Goal: Navigation & Orientation: Find specific page/section

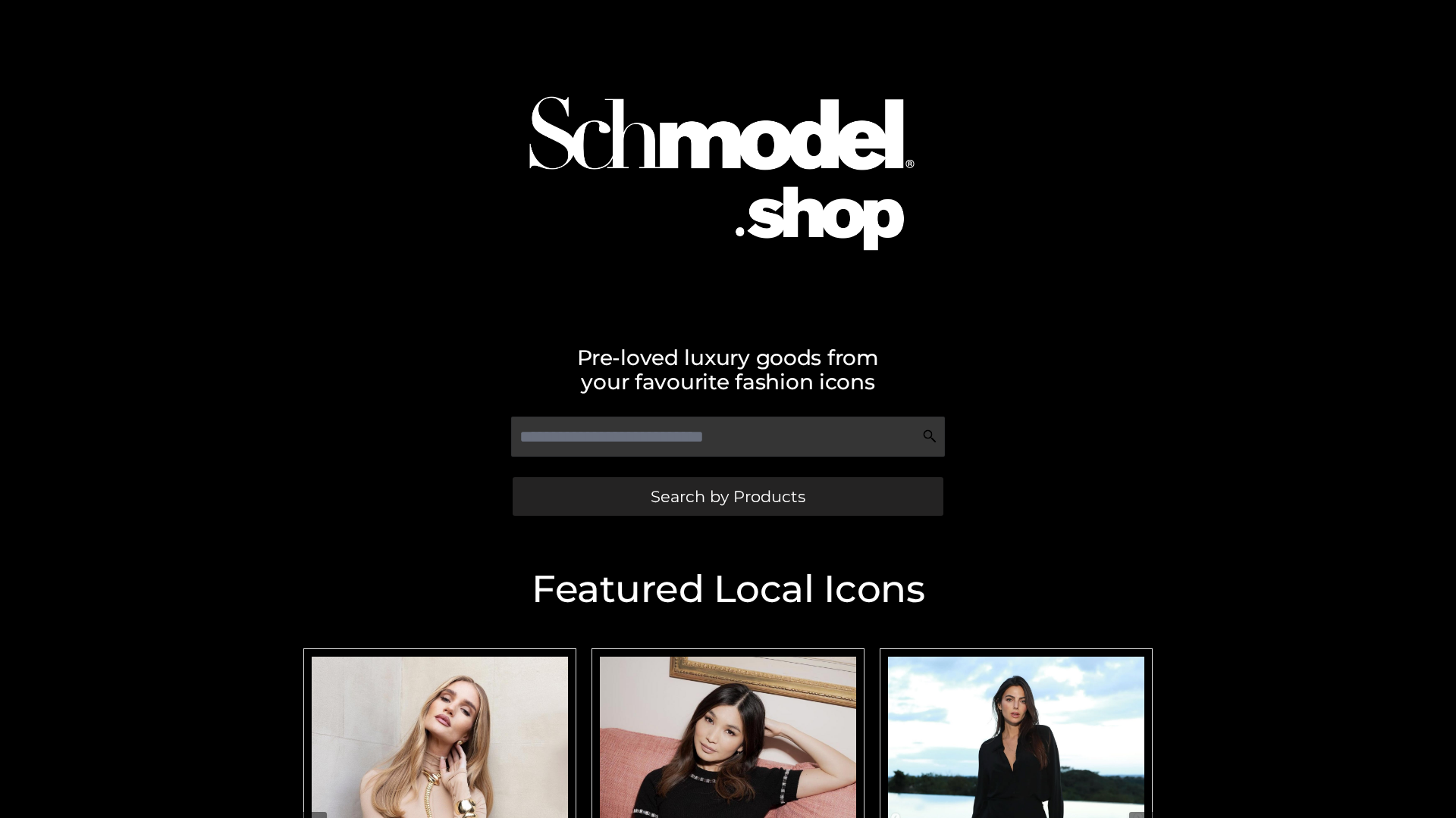
click at [728, 496] on span "Search by Products" at bounding box center [728, 496] width 155 height 16
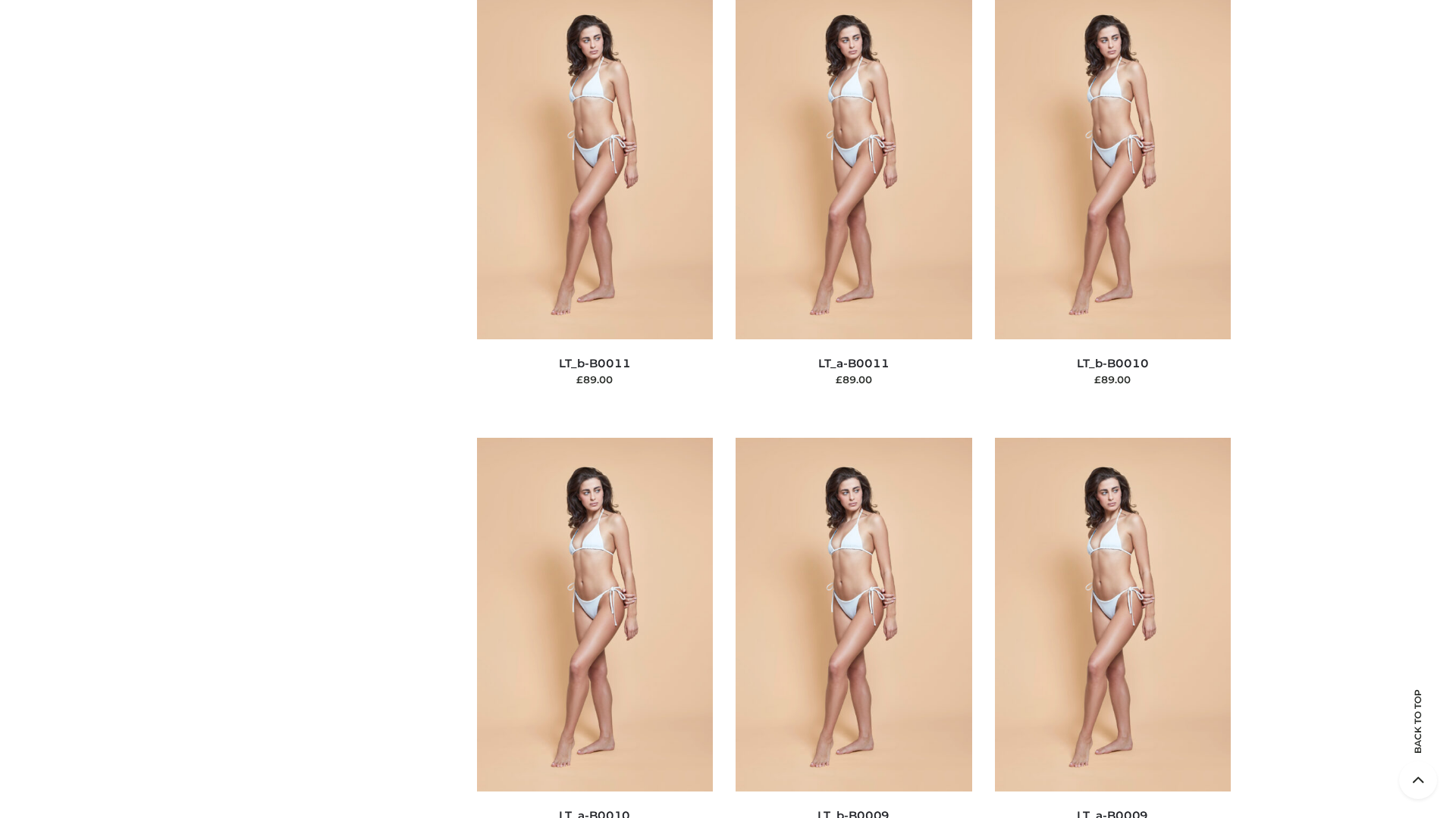
scroll to position [6805, 0]
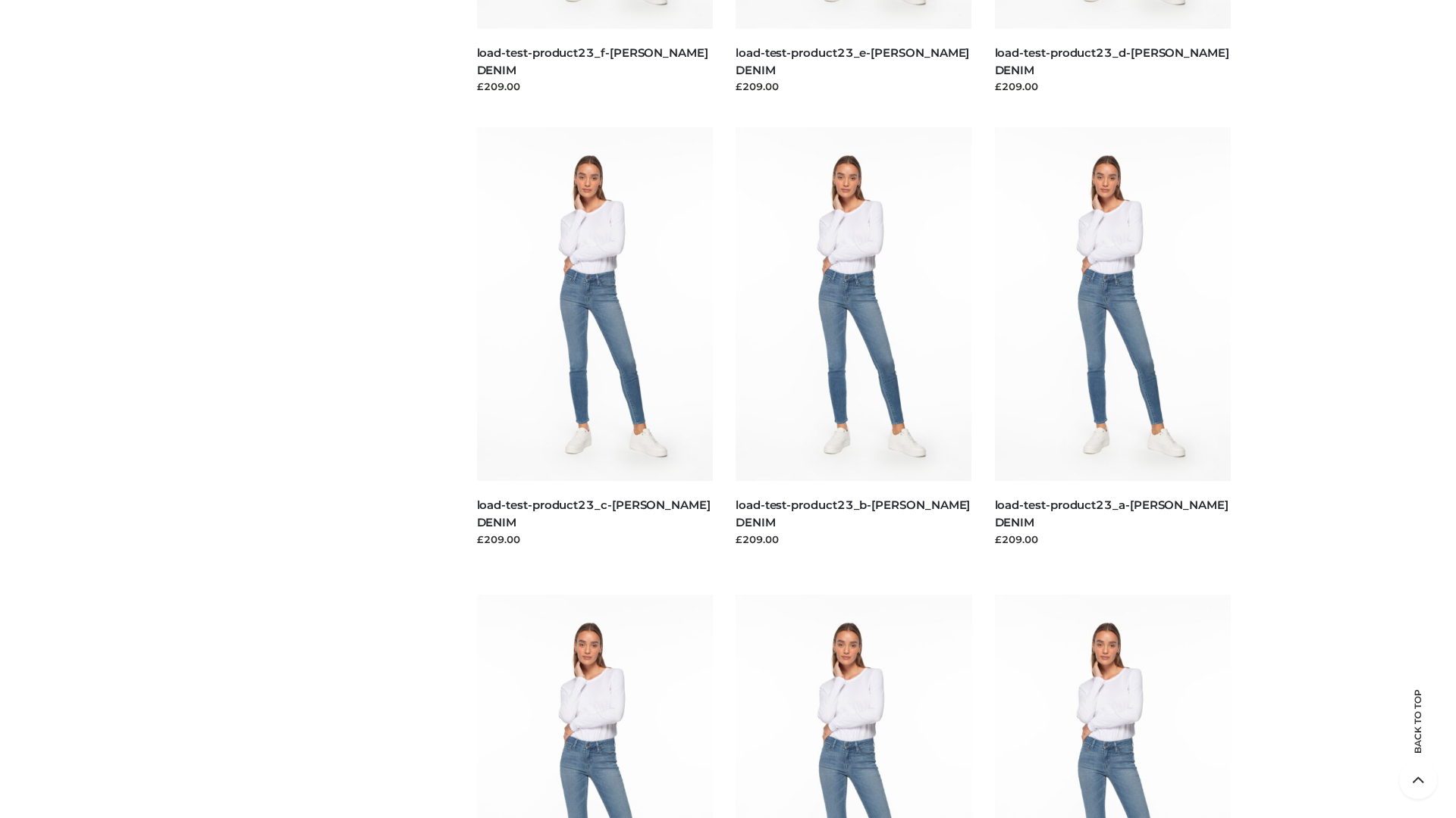
scroll to position [1329, 0]
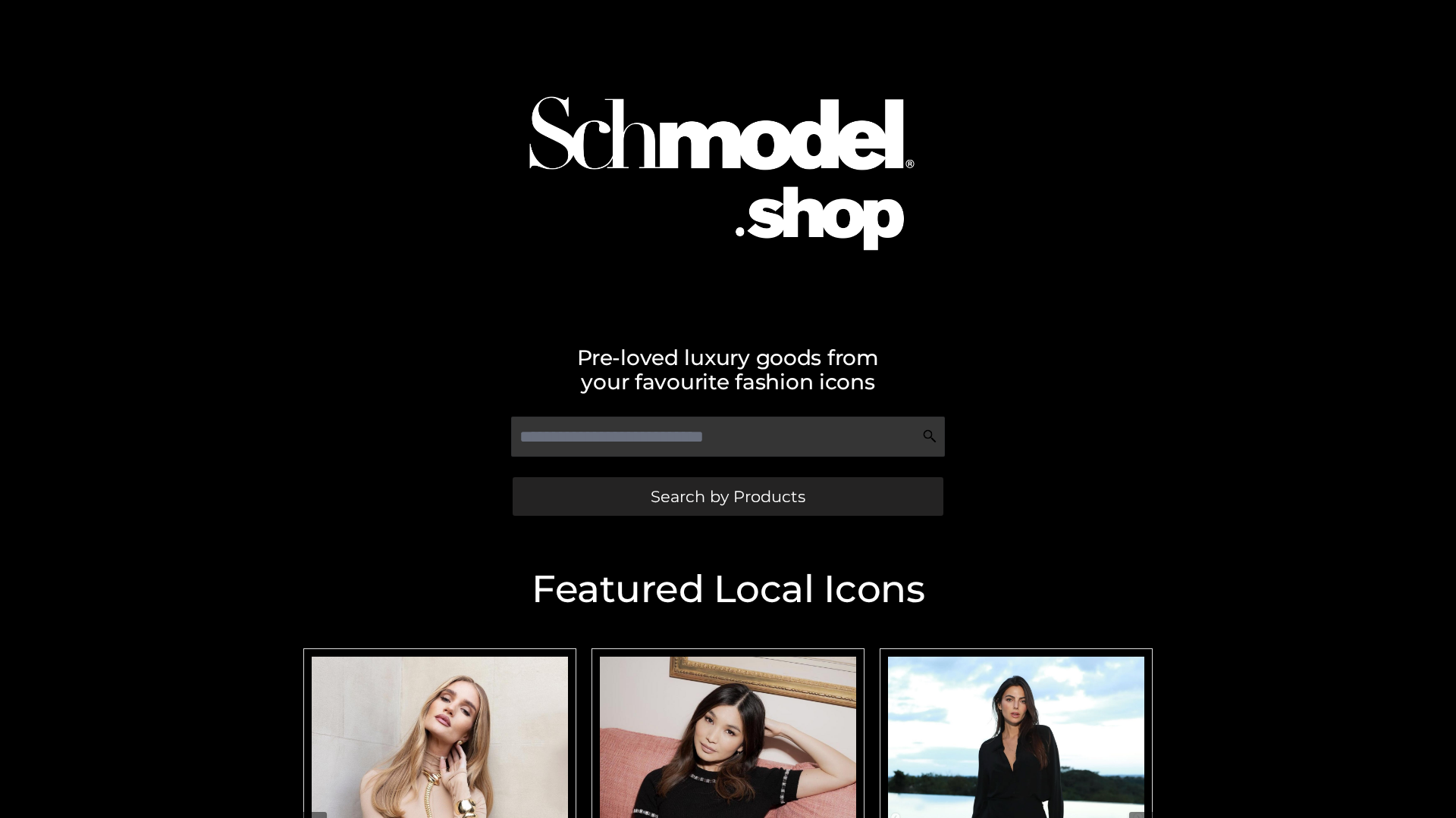
click at [728, 496] on span "Search by Products" at bounding box center [728, 496] width 155 height 16
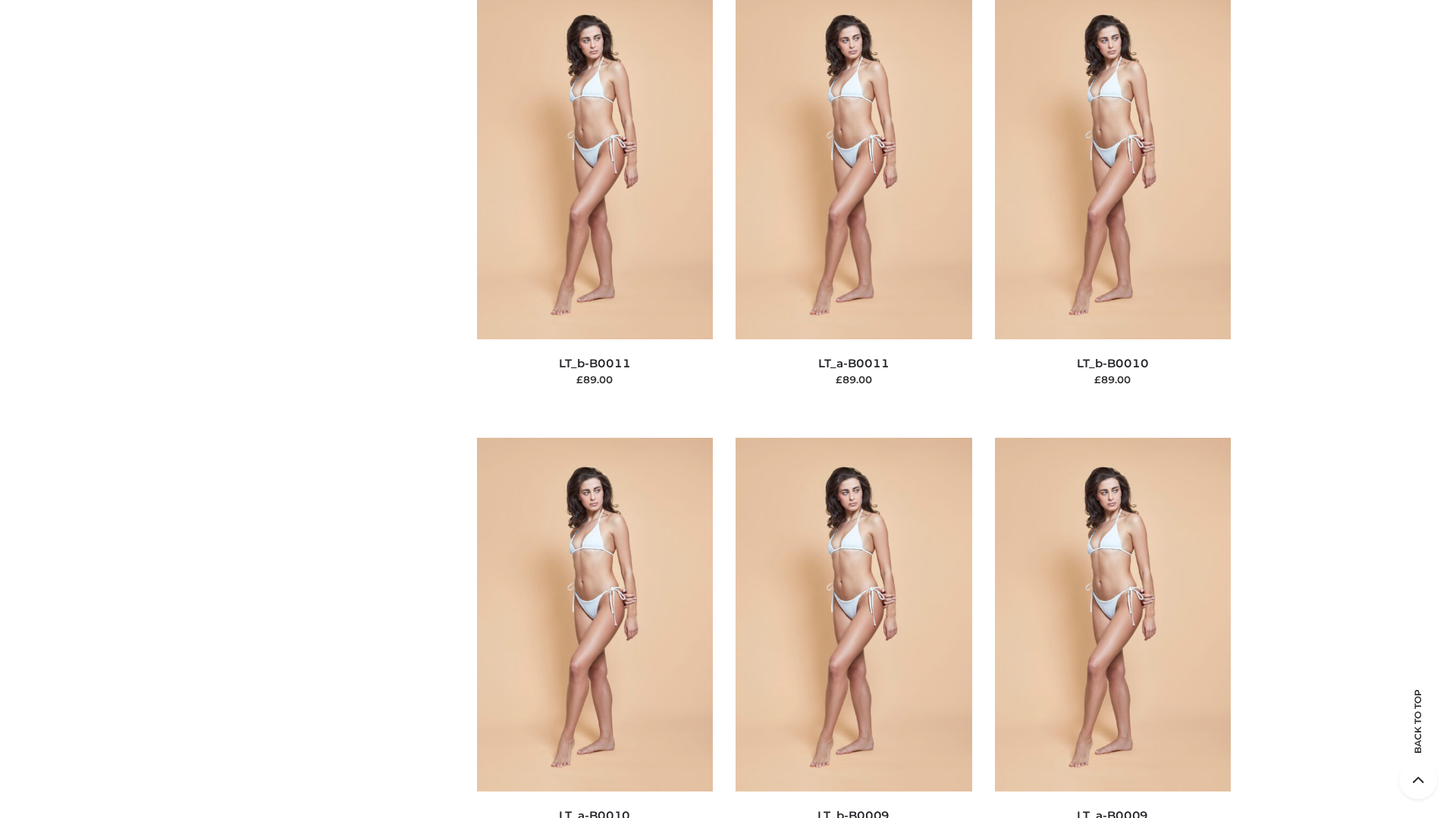
scroll to position [6805, 0]
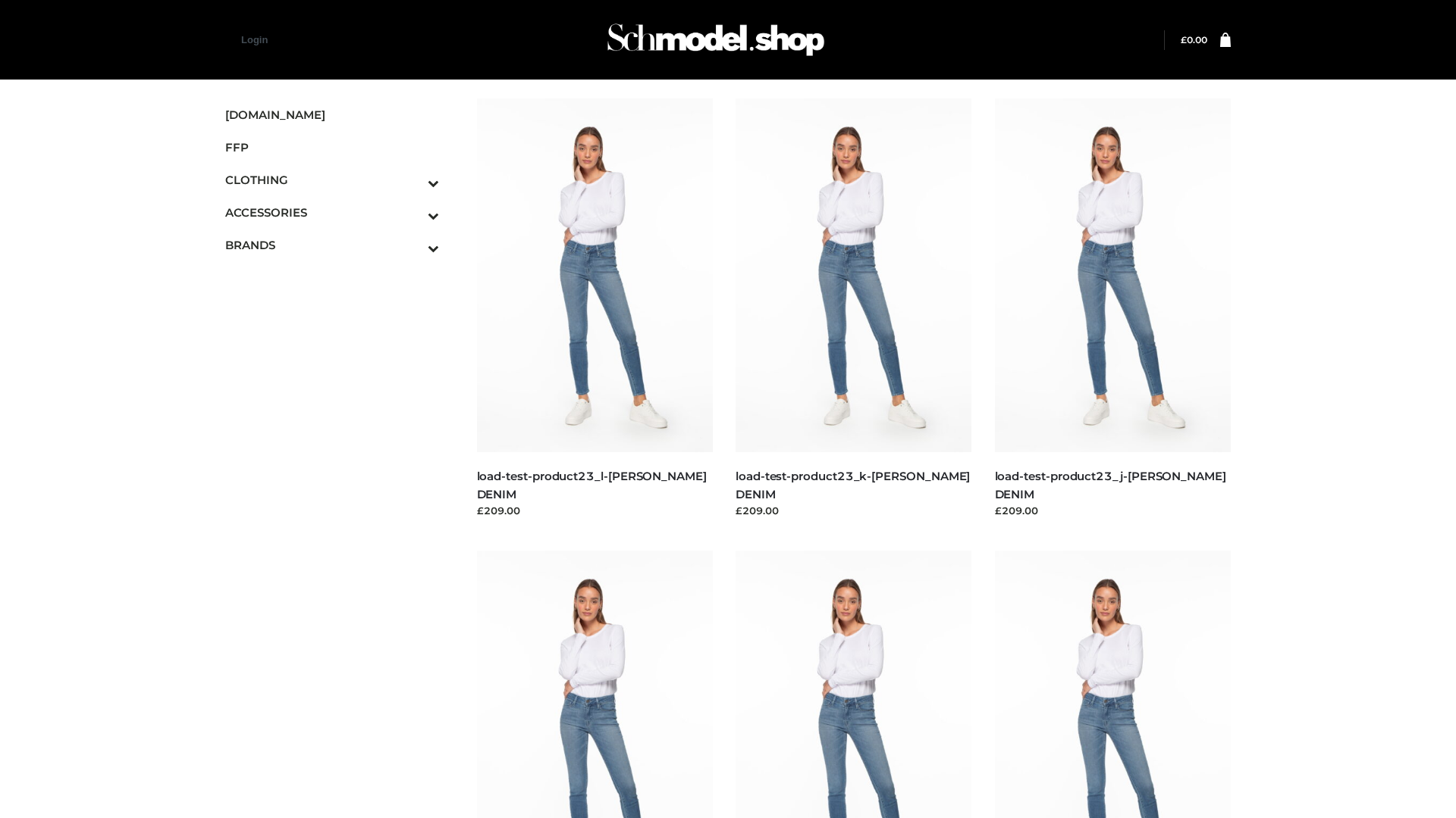
scroll to position [1329, 0]
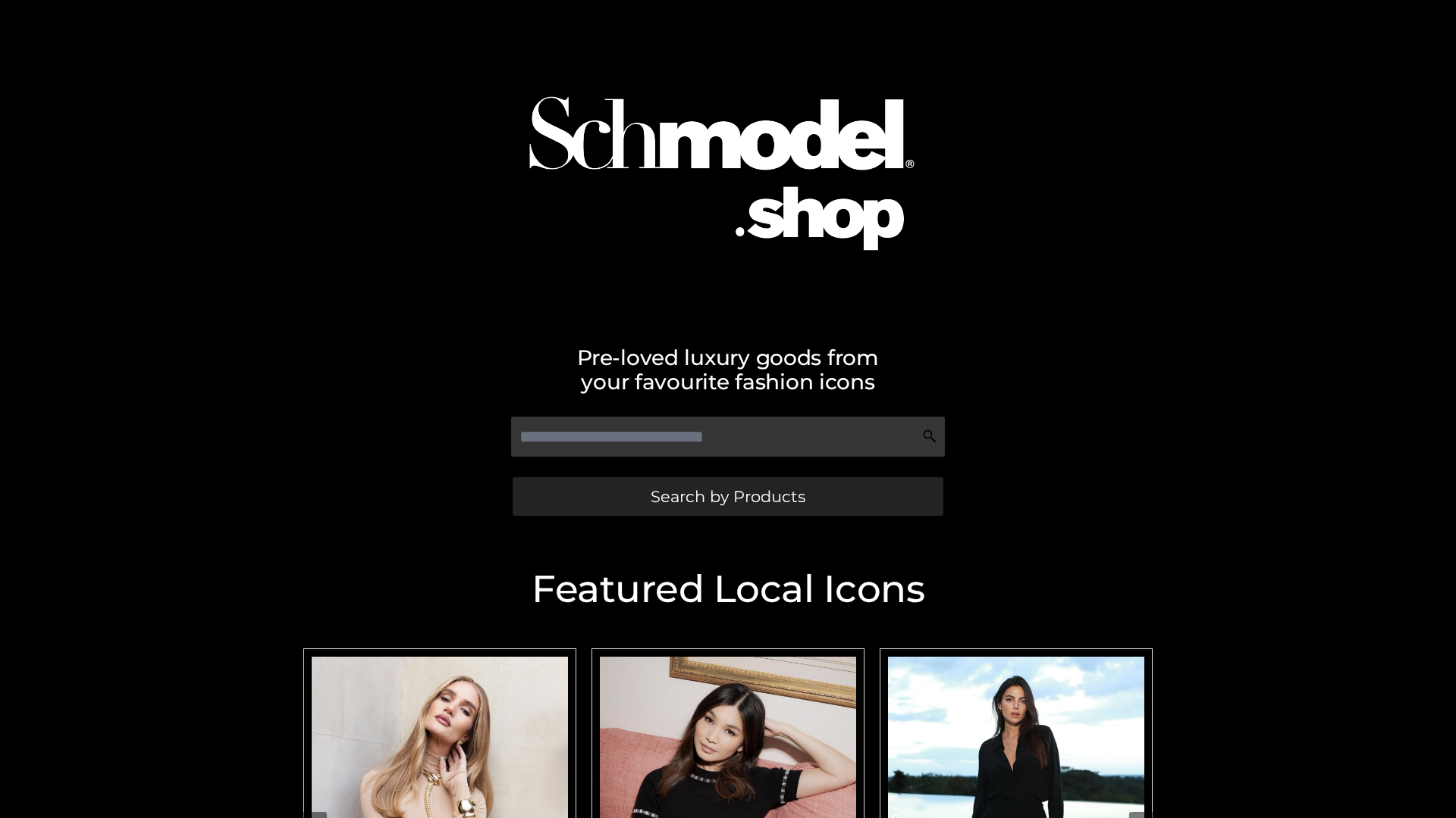
click at [728, 496] on span "Search by Products" at bounding box center [728, 496] width 155 height 16
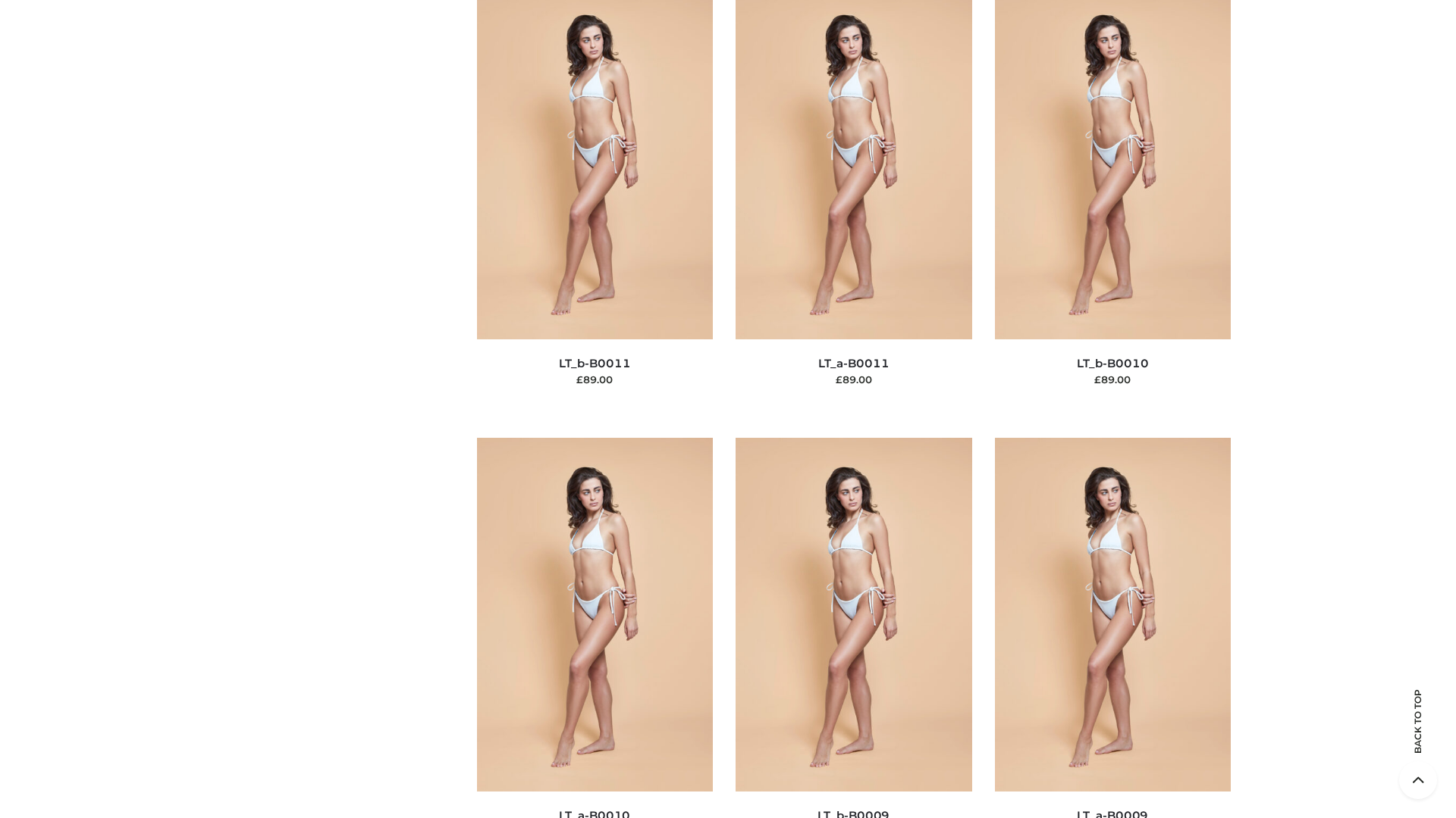
scroll to position [6805, 0]
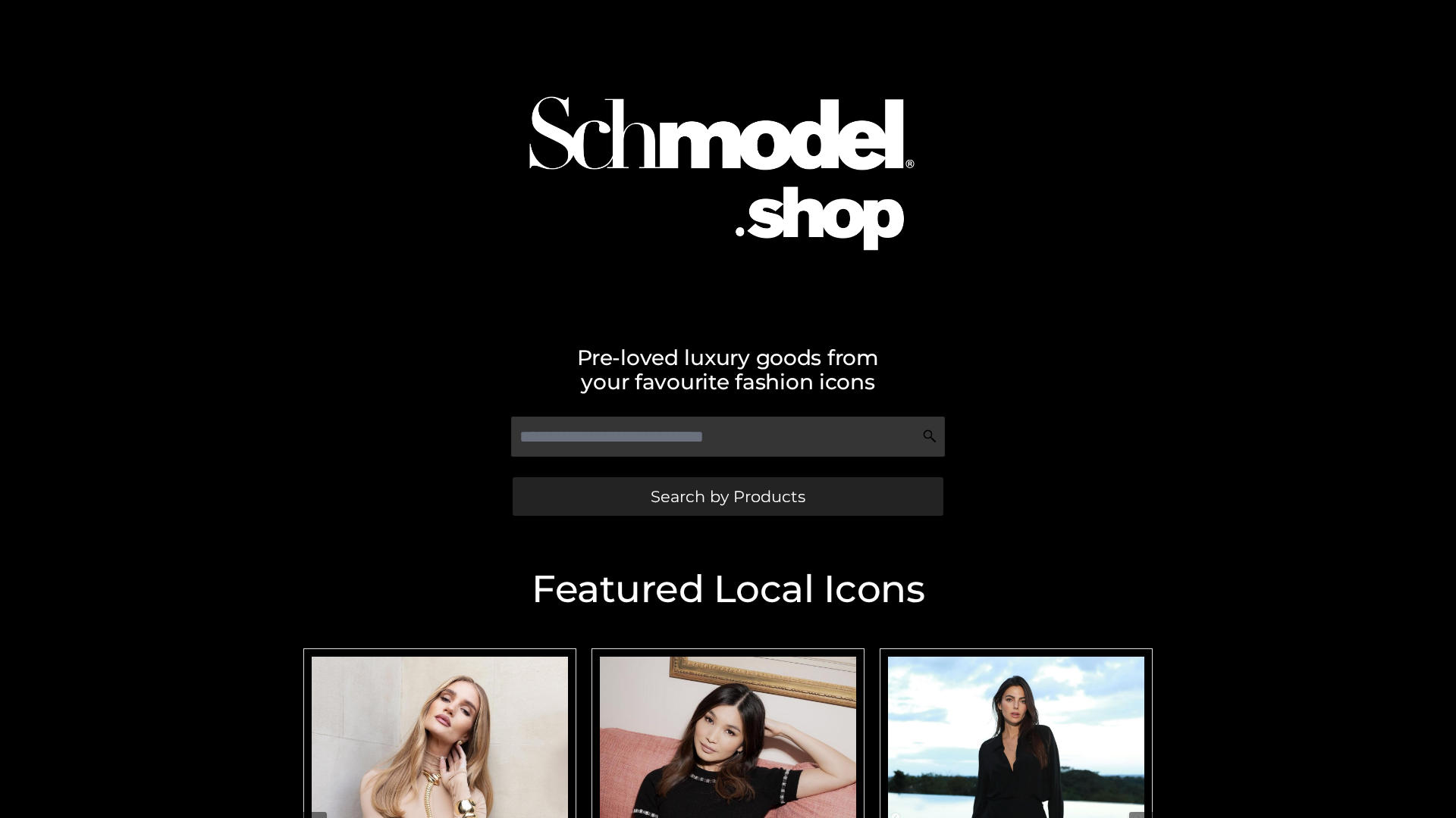
click at [728, 496] on span "Search by Products" at bounding box center [728, 496] width 155 height 16
